Goal: Information Seeking & Learning: Find specific fact

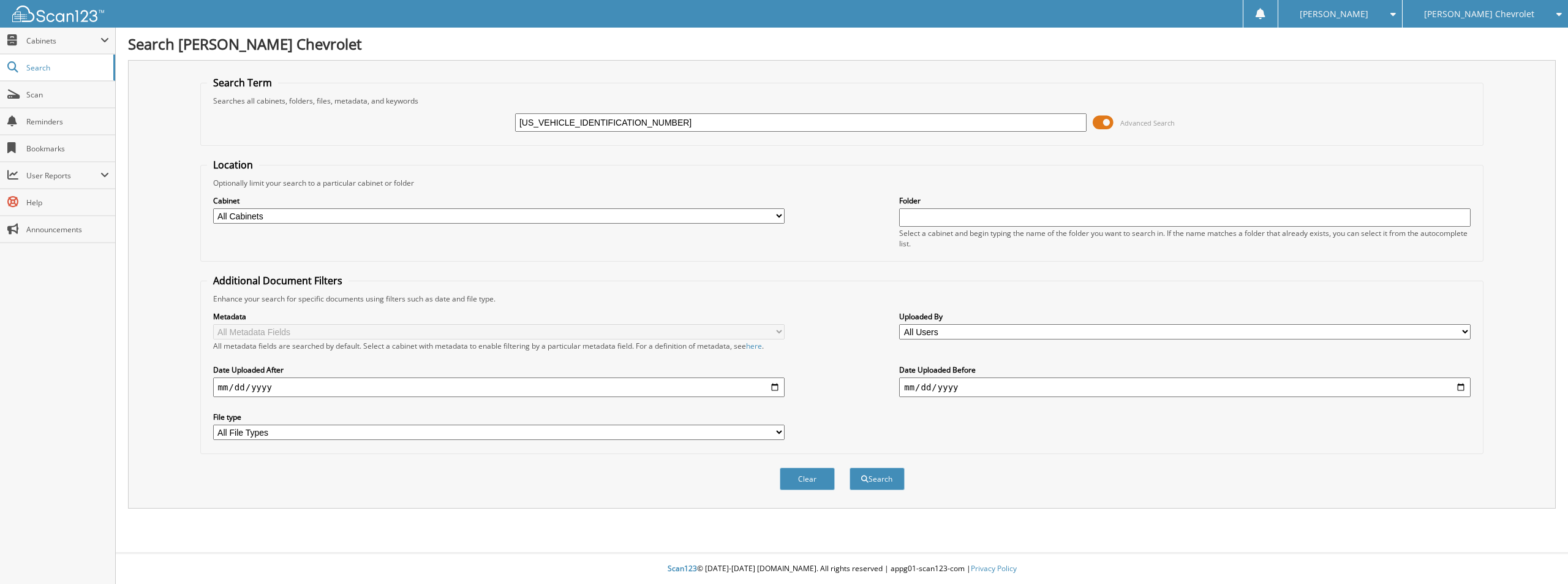
type input "1GNSKTKT4RR316772"
click at [850, 467] on button "Search" at bounding box center [877, 479] width 55 height 23
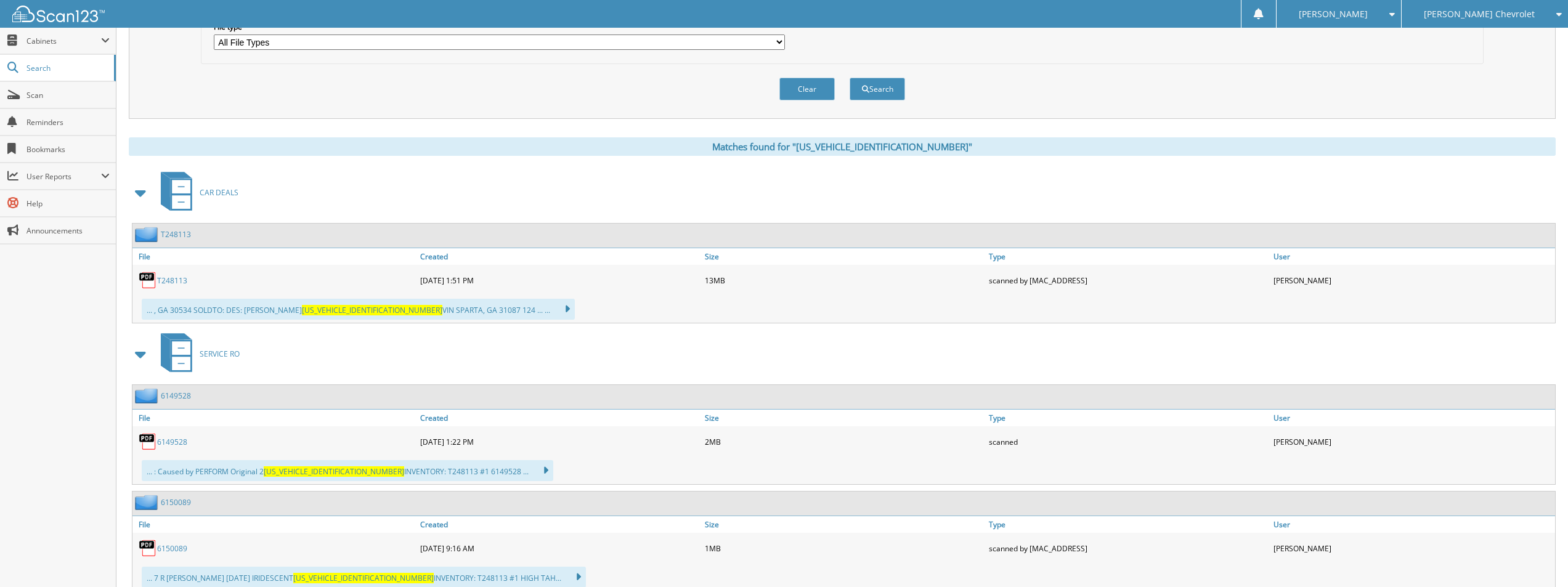
scroll to position [373, 0]
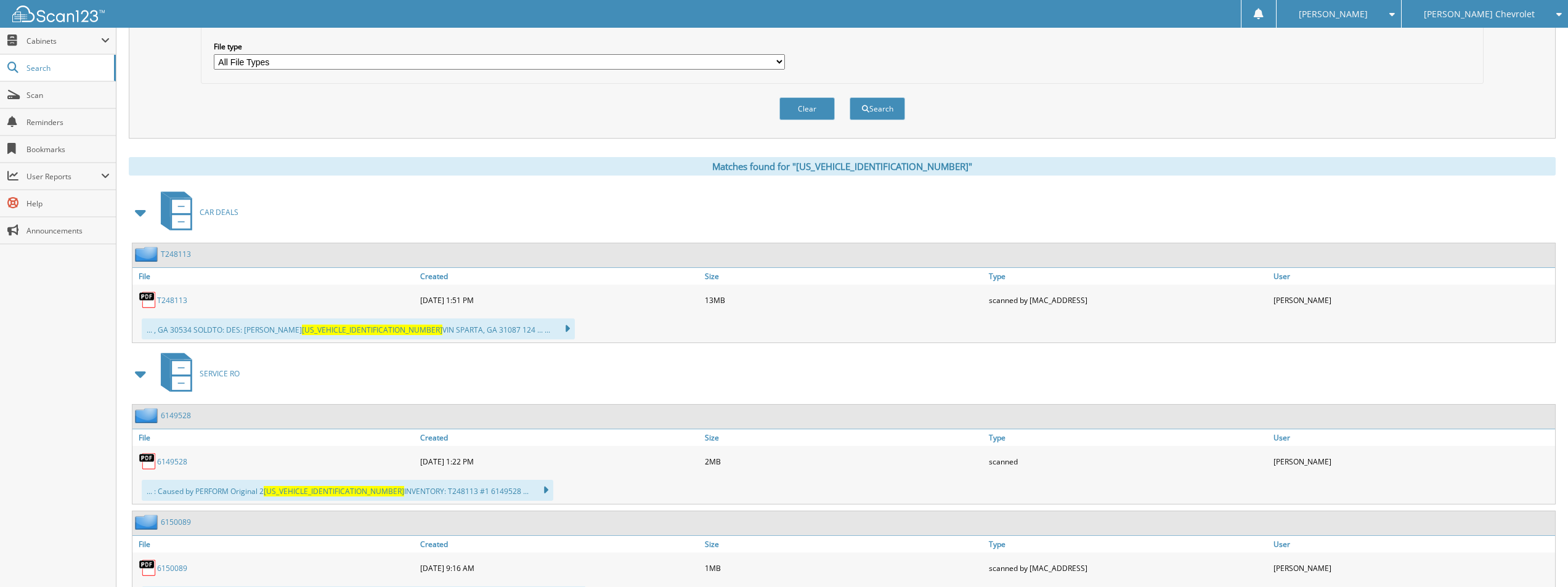
click at [173, 302] on link "T248113" at bounding box center [172, 300] width 30 height 10
click at [823, 111] on button "Clear" at bounding box center [807, 109] width 56 height 23
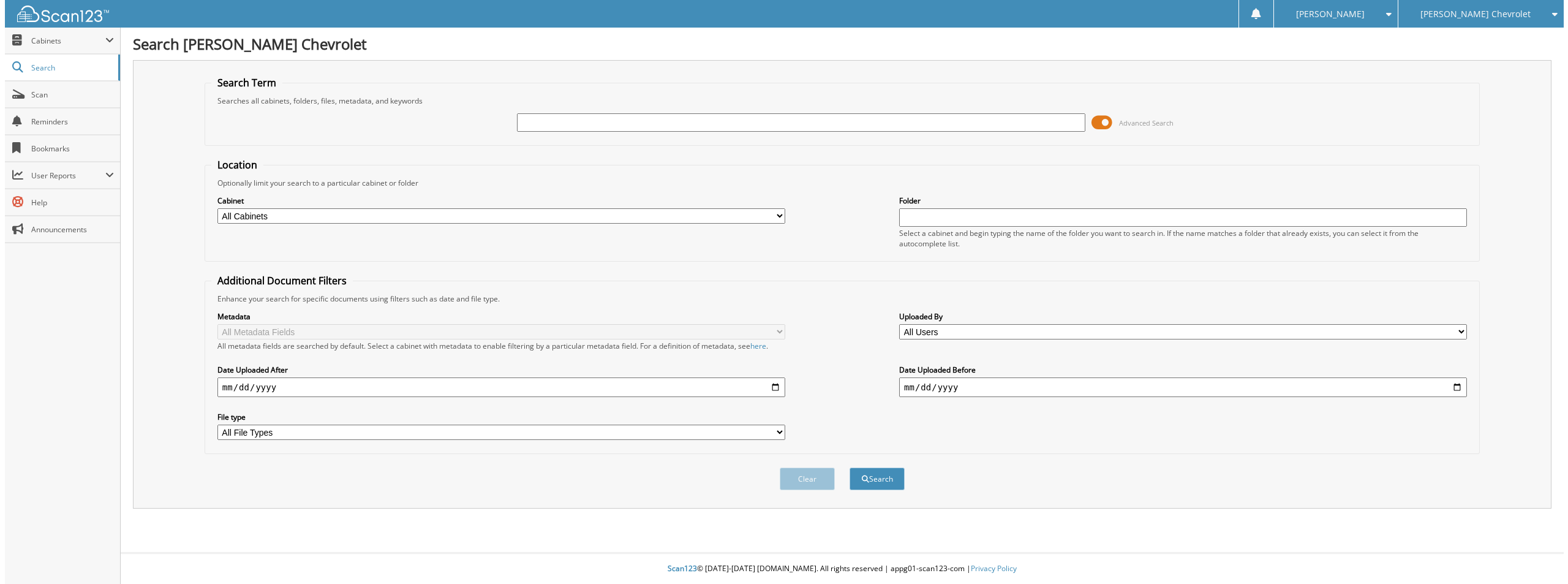
scroll to position [0, 0]
paste input "1GCPTFEK6R1190705"
type input "1GCPTFEK6R1190705"
click at [850, 467] on button "Search" at bounding box center [877, 479] width 55 height 23
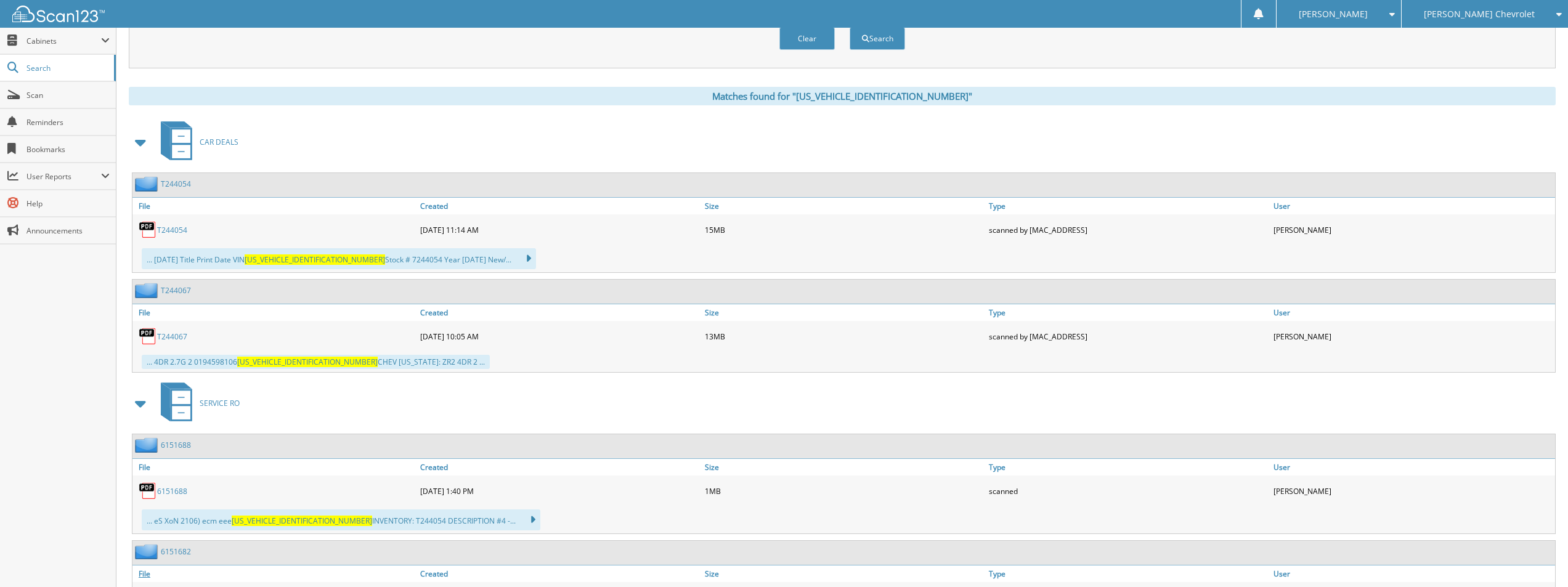
scroll to position [416, 0]
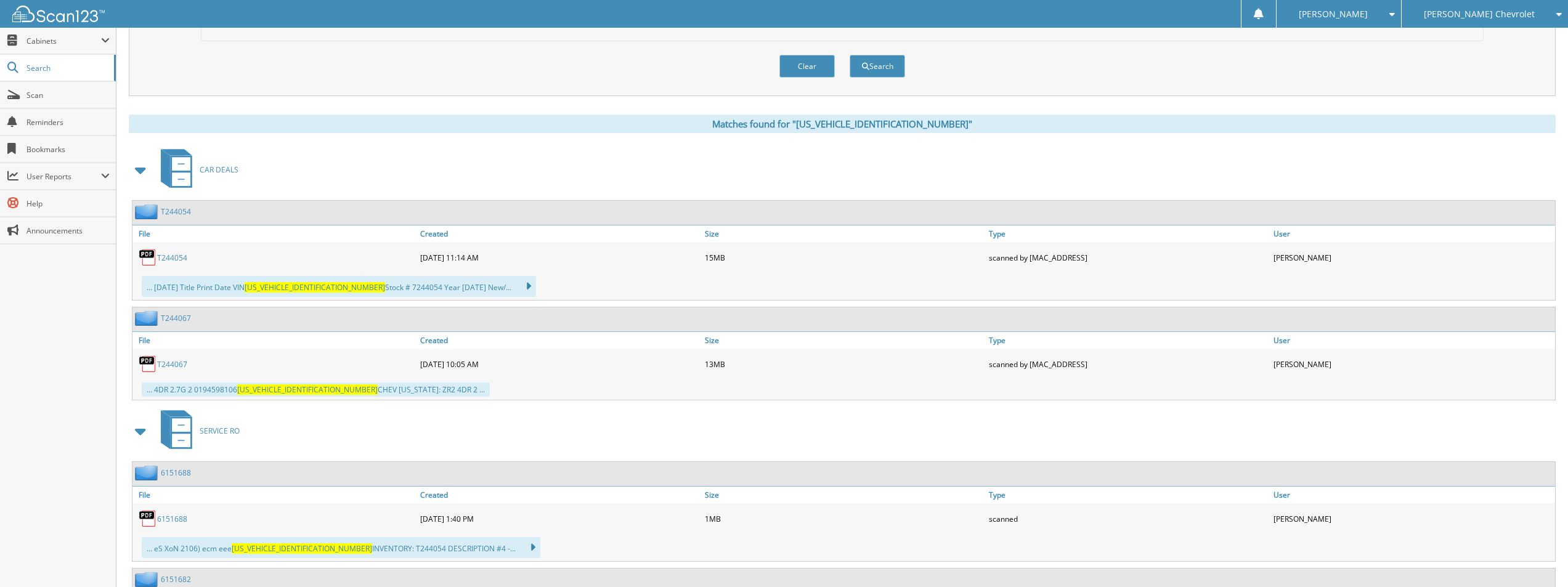
click at [173, 258] on link "T244054" at bounding box center [172, 258] width 30 height 10
click at [815, 69] on button "Clear" at bounding box center [807, 66] width 56 height 23
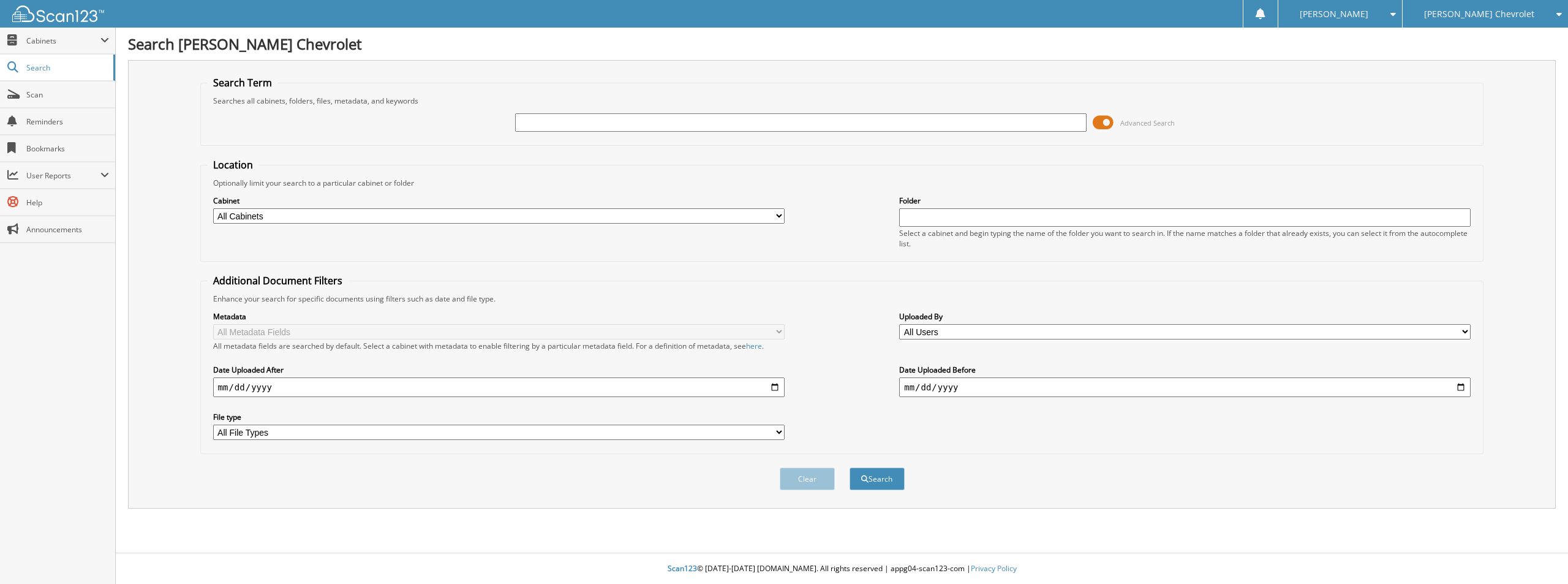
paste input "1GTP9EEL5MZ119796"
type input "1GTP9EEL5MZ119796"
drag, startPoint x: 825, startPoint y: 482, endPoint x: 863, endPoint y: 418, distance: 74.4
click at [863, 418] on form "Search Term Searches all cabinets, folders, files, metadata, and keywords 1GTP9…" at bounding box center [842, 290] width 1284 height 428
click at [881, 480] on button "Search" at bounding box center [877, 479] width 55 height 23
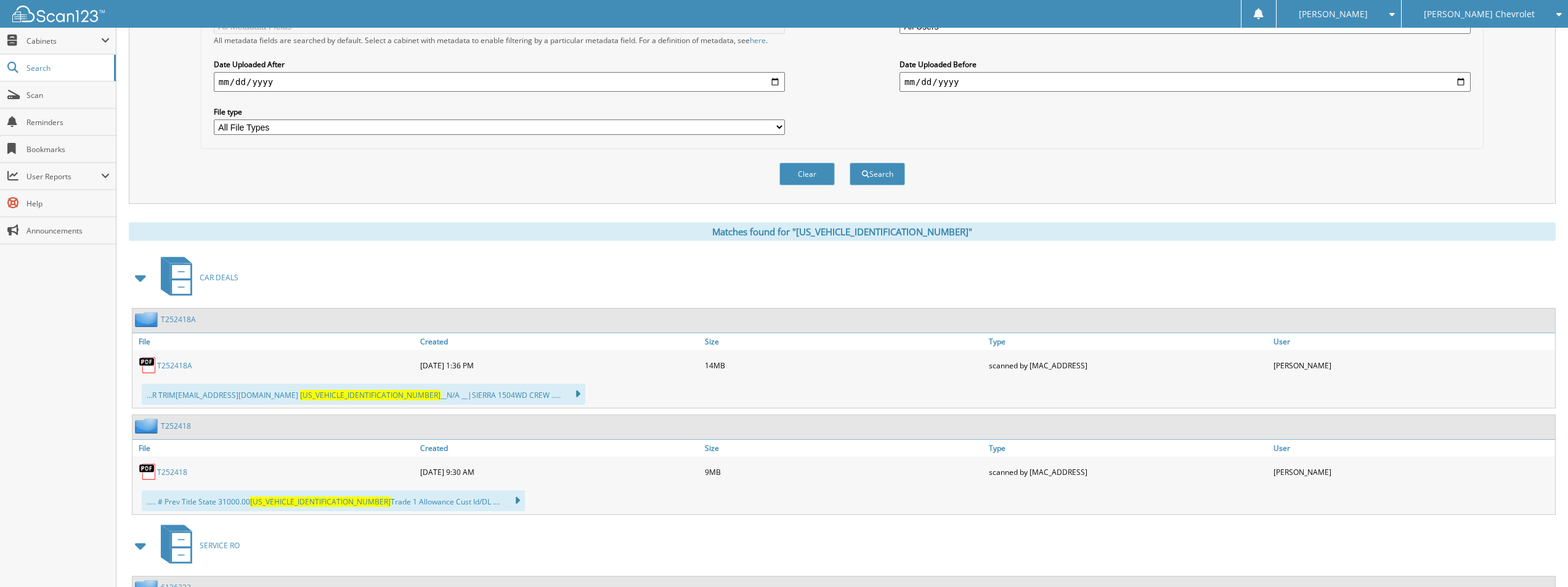
scroll to position [308, 0]
click at [185, 363] on link "T252418A" at bounding box center [175, 365] width 35 height 10
click at [178, 362] on link "T252418A" at bounding box center [175, 365] width 35 height 10
click at [813, 171] on button "Clear" at bounding box center [807, 173] width 56 height 23
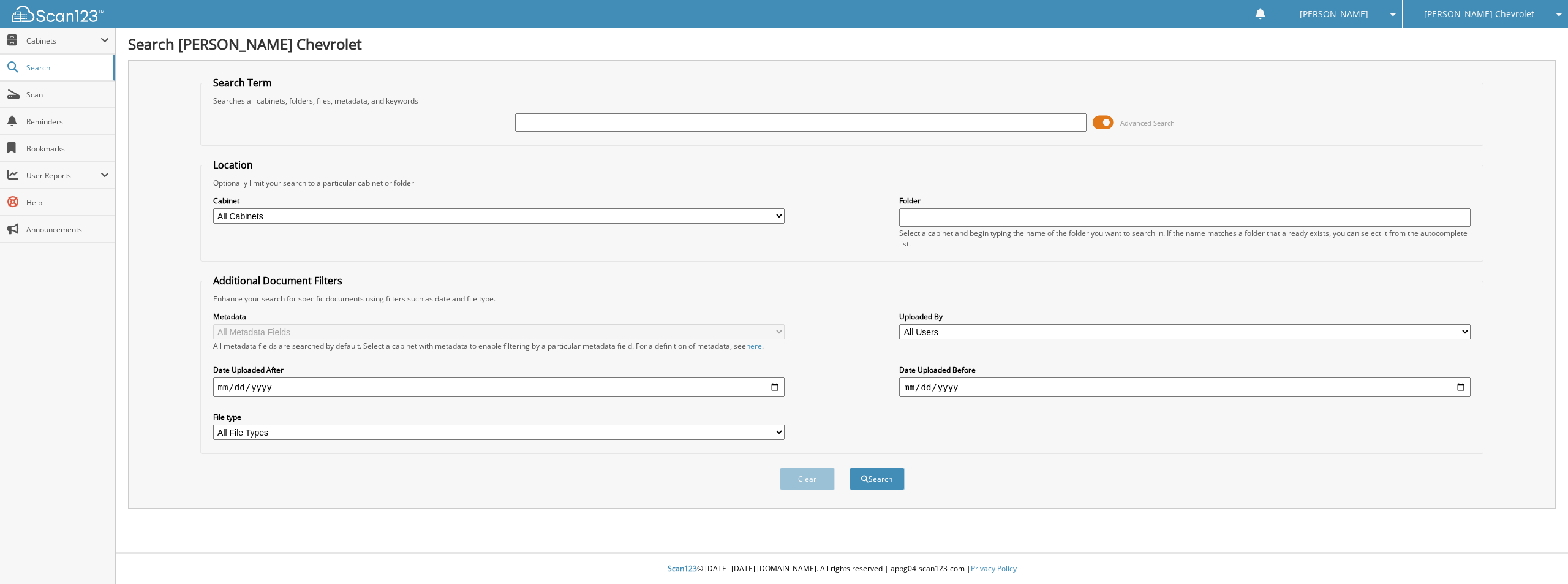
paste input "[US_VEHICLE_IDENTIFICATION_NUMBER]"
type input "[US_VEHICLE_IDENTIFICATION_NUMBER]"
click at [850, 467] on button "Search" at bounding box center [877, 479] width 55 height 23
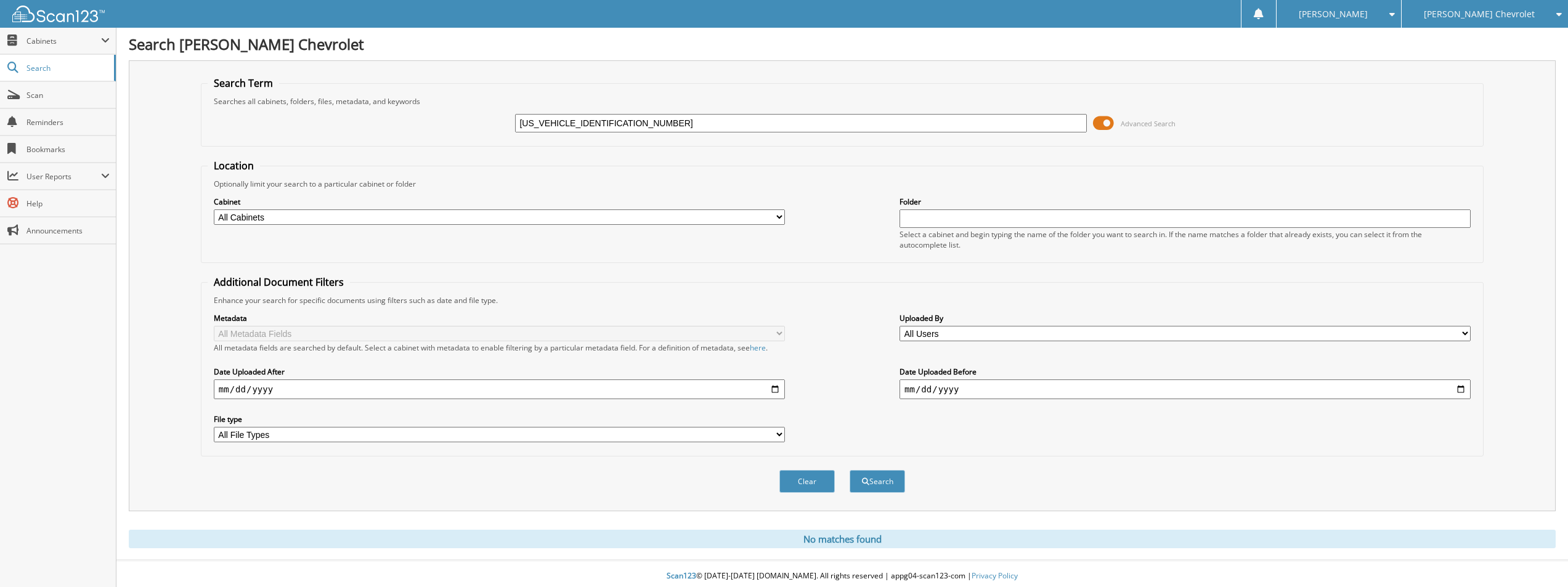
drag, startPoint x: 448, startPoint y: 135, endPoint x: 296, endPoint y: 135, distance: 152.0
click at [296, 135] on div "[US_VEHICLE_IDENTIFICATION_NUMBER] Advanced Search" at bounding box center [842, 123] width 1269 height 33
drag, startPoint x: 48, startPoint y: 46, endPoint x: 50, endPoint y: 65, distance: 19.1
click at [48, 46] on span "Cabinets" at bounding box center [58, 41] width 116 height 26
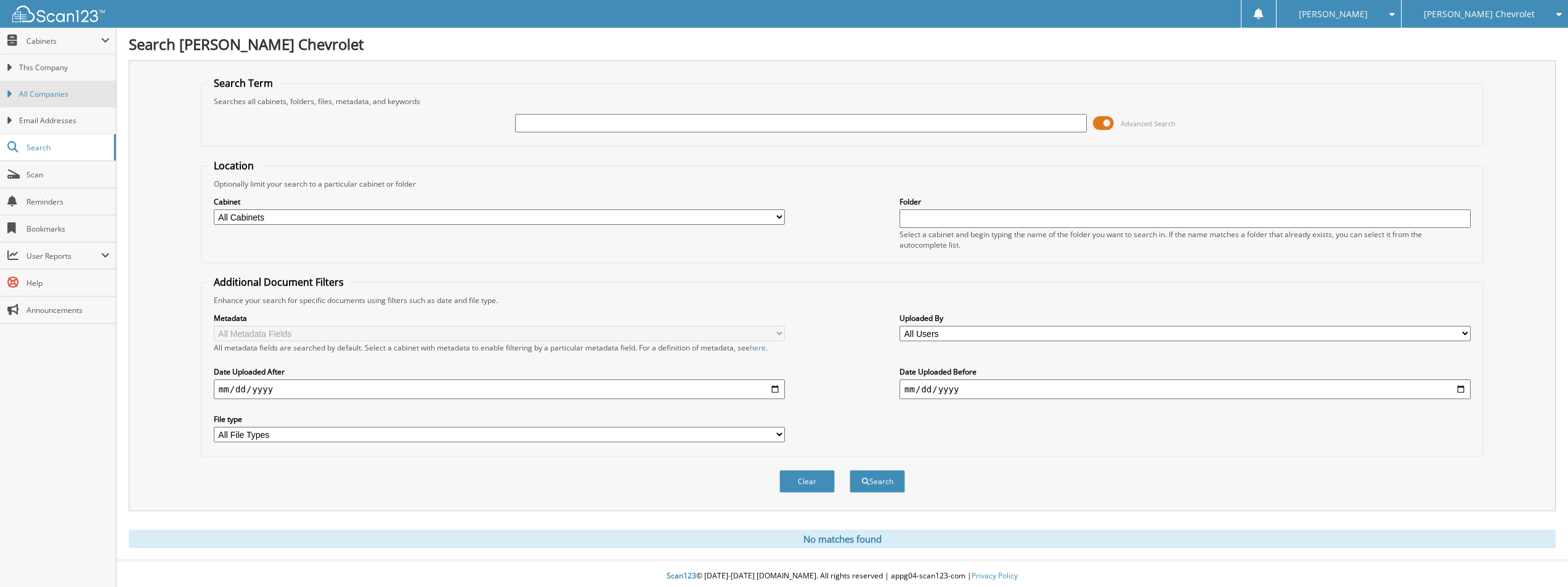
click at [52, 91] on span "All Companies" at bounding box center [64, 94] width 90 height 11
